Goal: Task Accomplishment & Management: Use online tool/utility

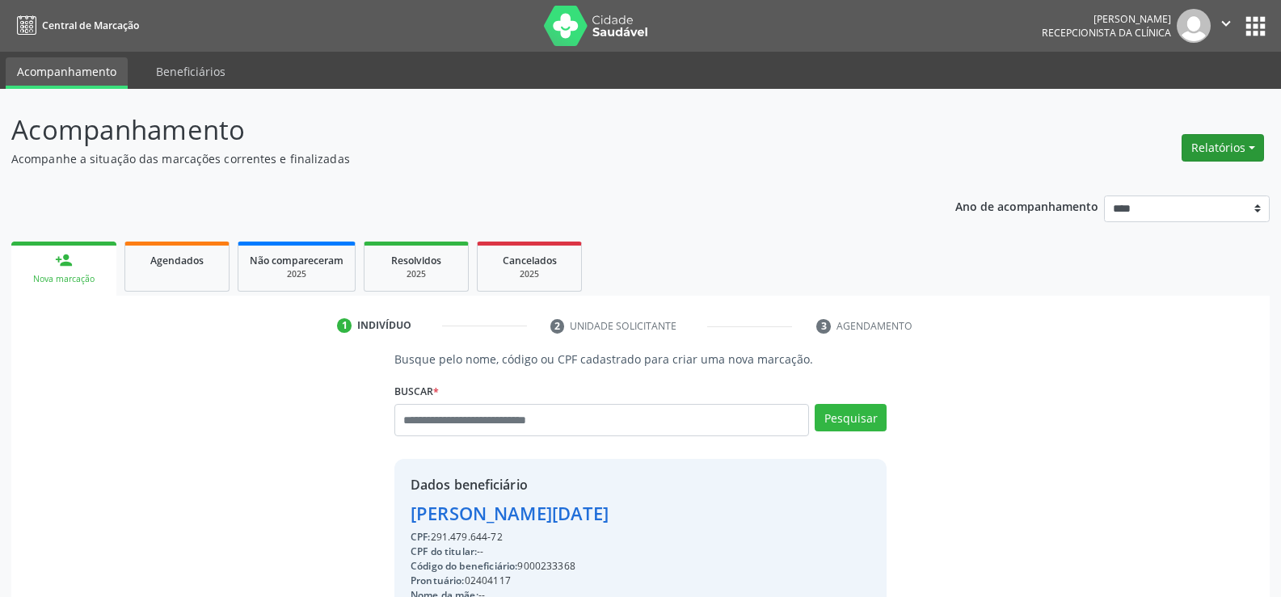
click at [1226, 150] on button "Relatórios" at bounding box center [1223, 147] width 82 height 27
click at [1173, 187] on link "Agendamentos" at bounding box center [1178, 182] width 174 height 23
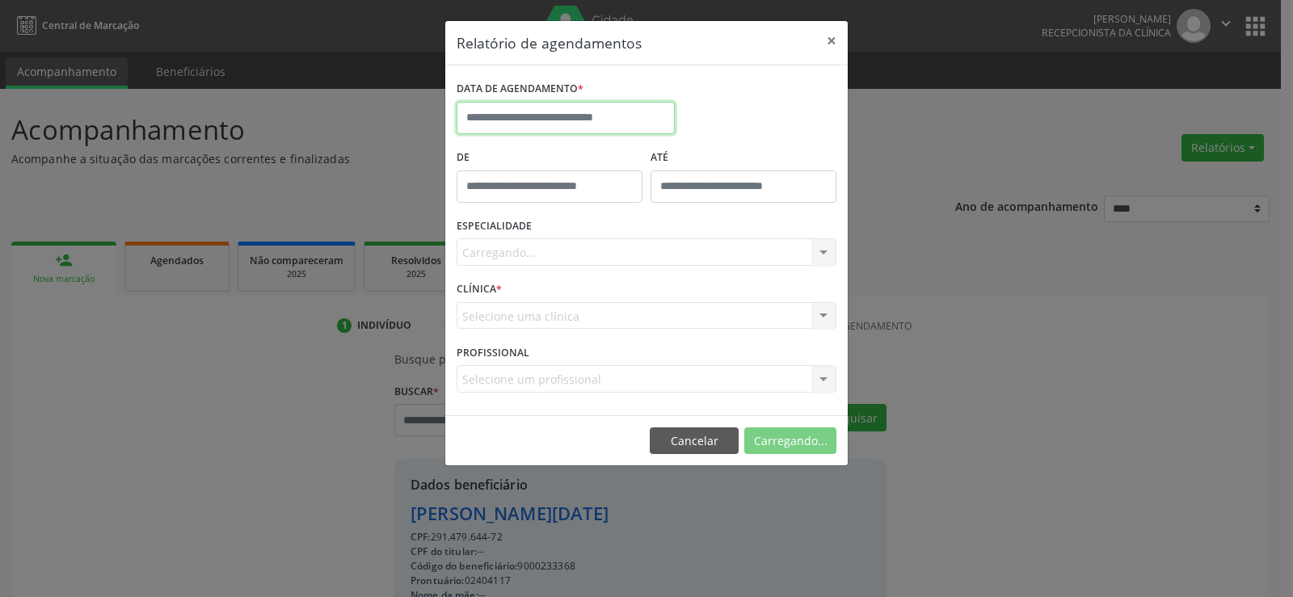
click at [567, 112] on input "text" at bounding box center [566, 118] width 218 height 32
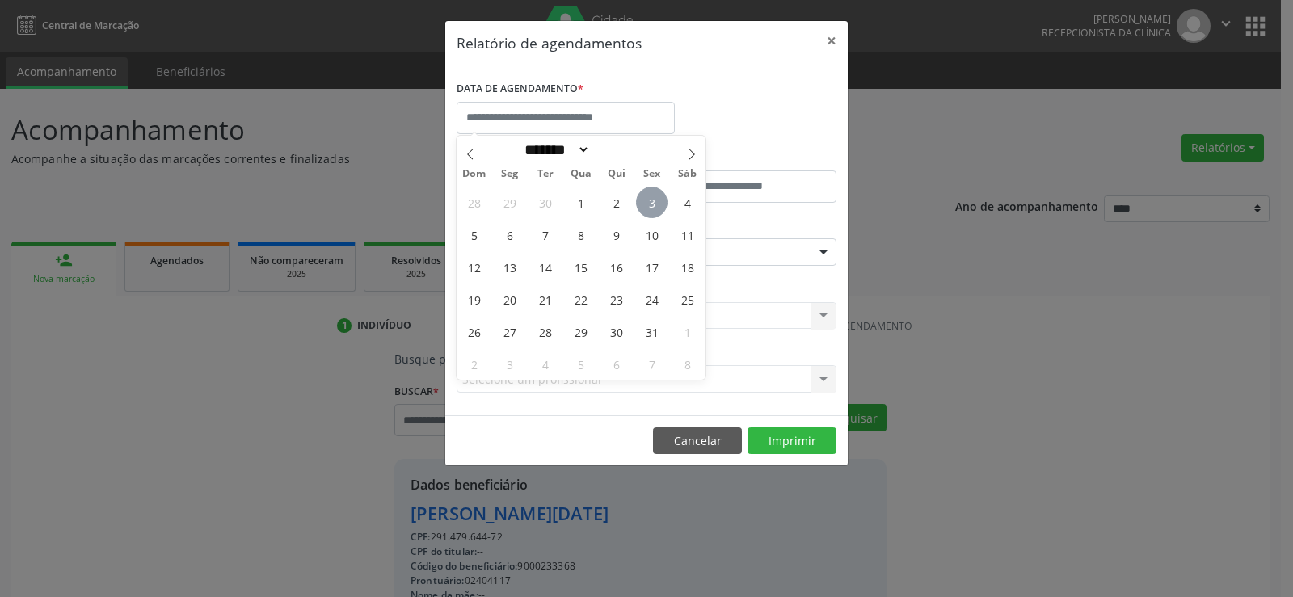
click at [651, 197] on span "3" at bounding box center [652, 203] width 32 height 32
type input "**********"
click at [651, 197] on span "3" at bounding box center [652, 203] width 32 height 32
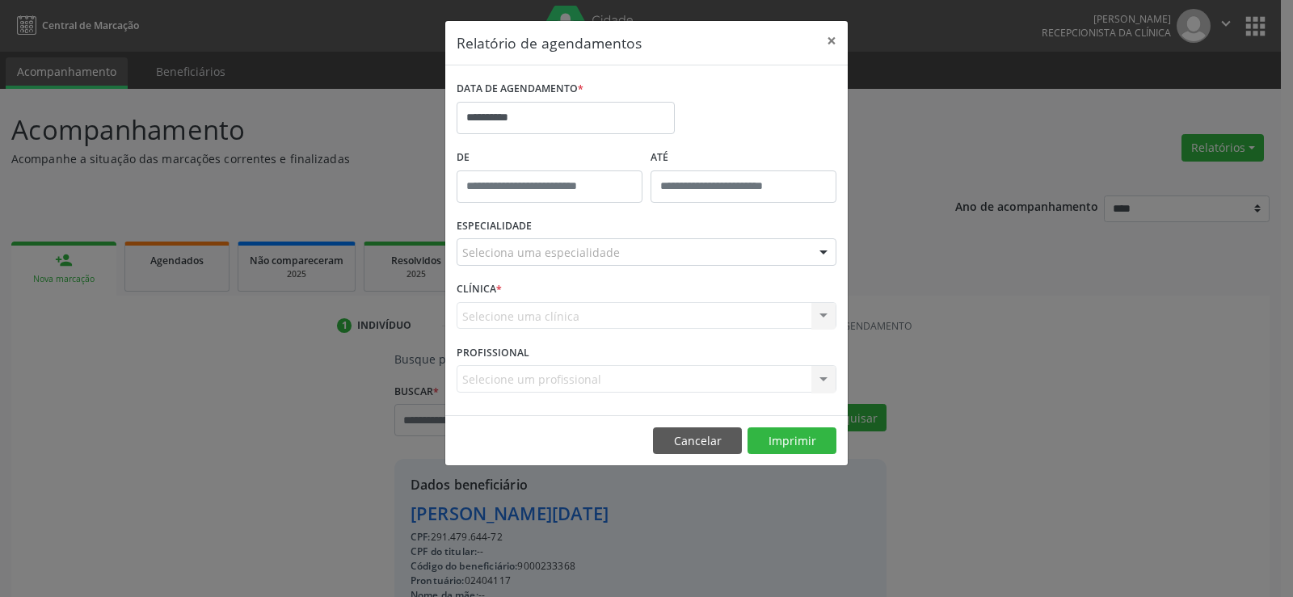
click at [635, 253] on div "Seleciona uma especialidade" at bounding box center [647, 251] width 380 height 27
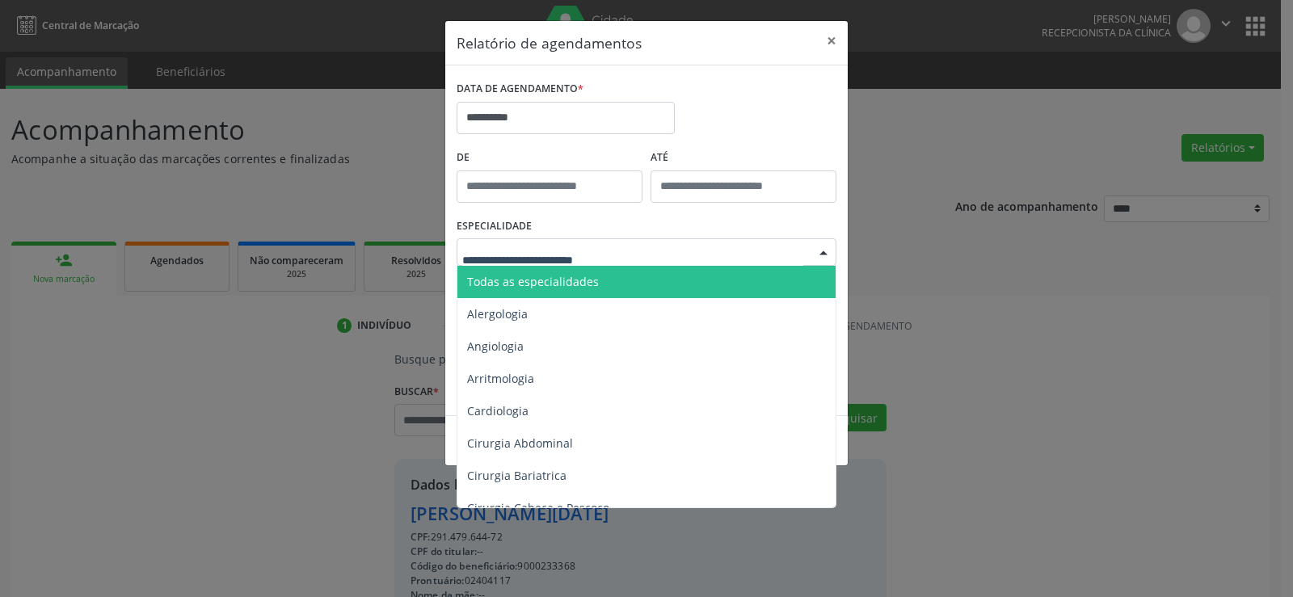
click at [623, 280] on span "Todas as especialidades" at bounding box center [648, 282] width 381 height 32
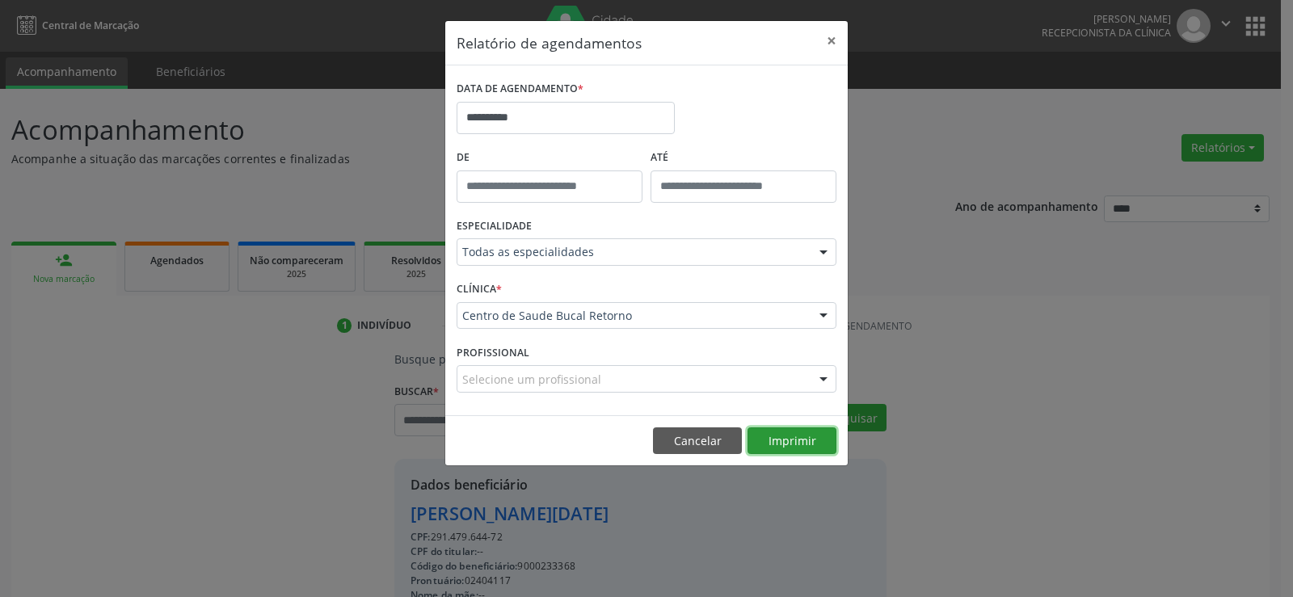
click at [808, 451] on button "Imprimir" at bounding box center [792, 441] width 89 height 27
click at [705, 438] on button "Cancelar" at bounding box center [697, 441] width 89 height 27
